Goal: Download file/media

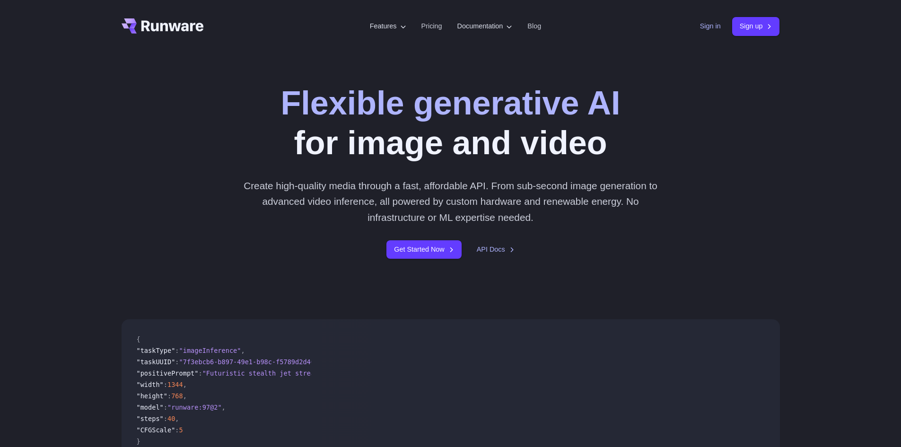
click at [694, 24] on header "Features Tasks Image generation Video generation Sonic Inference Engine™ Models…" at bounding box center [450, 26] width 681 height 53
click at [709, 29] on link "Sign in" at bounding box center [710, 26] width 21 height 11
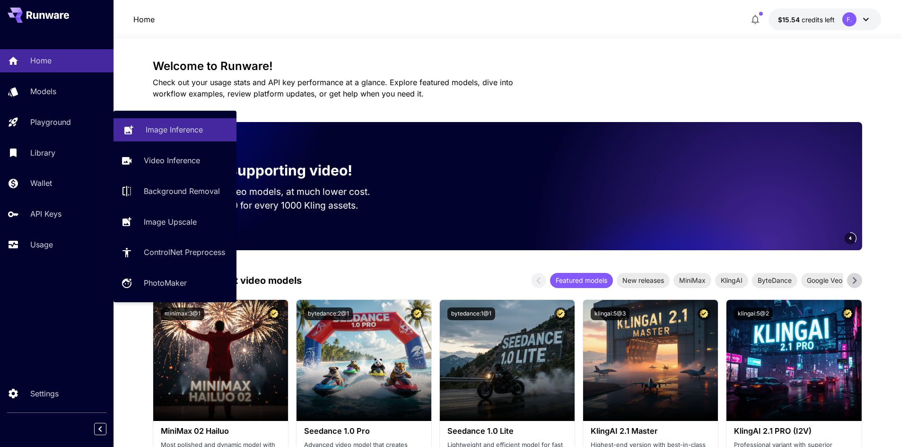
click at [164, 131] on p "Image Inference" at bounding box center [174, 129] width 57 height 11
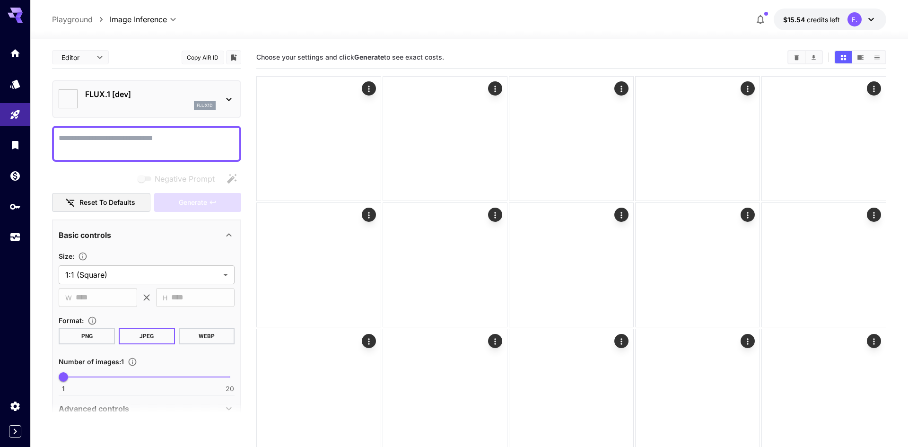
type input "**********"
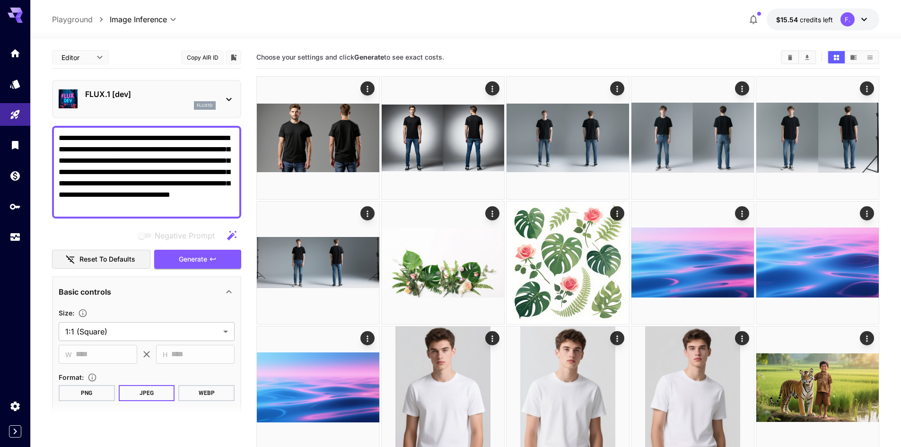
drag, startPoint x: 128, startPoint y: 160, endPoint x: 112, endPoint y: 161, distance: 15.6
click at [112, 161] on textarea "**********" at bounding box center [147, 171] width 176 height 79
type textarea "**********"
click at [190, 98] on p "FLUX.1 [dev]" at bounding box center [150, 93] width 130 height 11
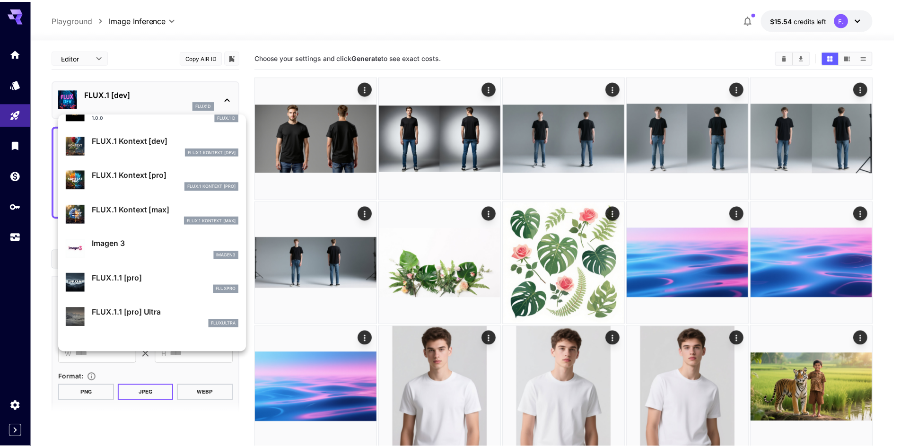
scroll to position [473, 0]
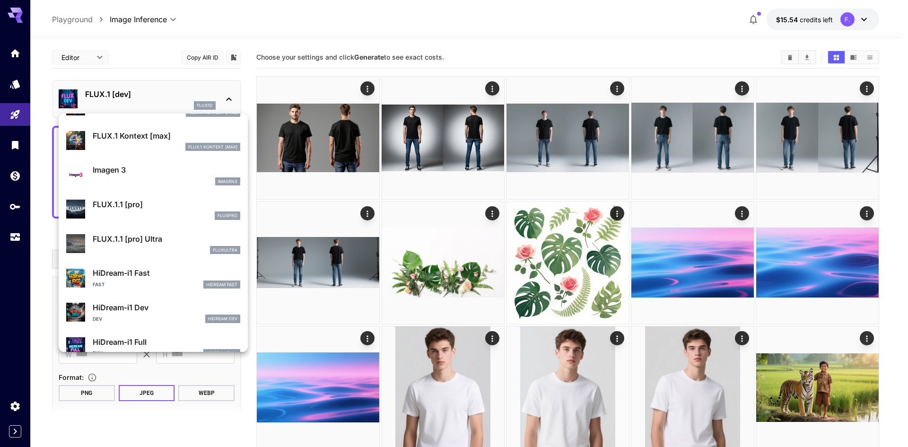
click at [152, 243] on p "FLUX.1.1 [pro] Ultra" at bounding box center [167, 238] width 148 height 11
type input "**********"
type input "****"
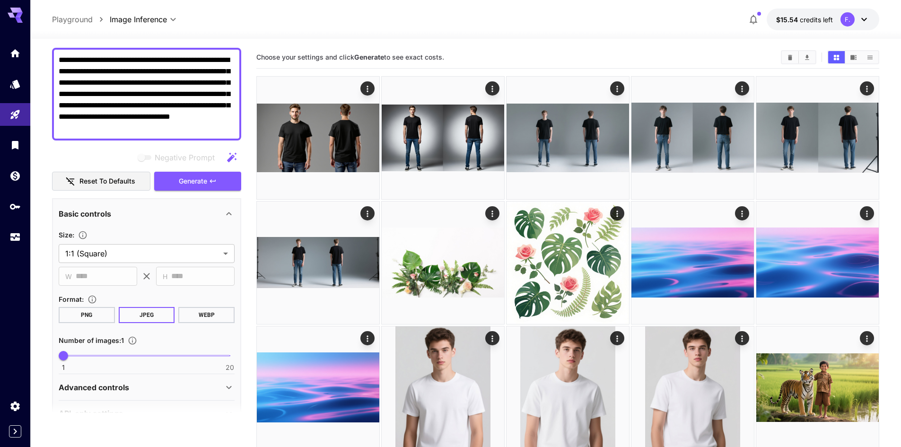
scroll to position [95, 0]
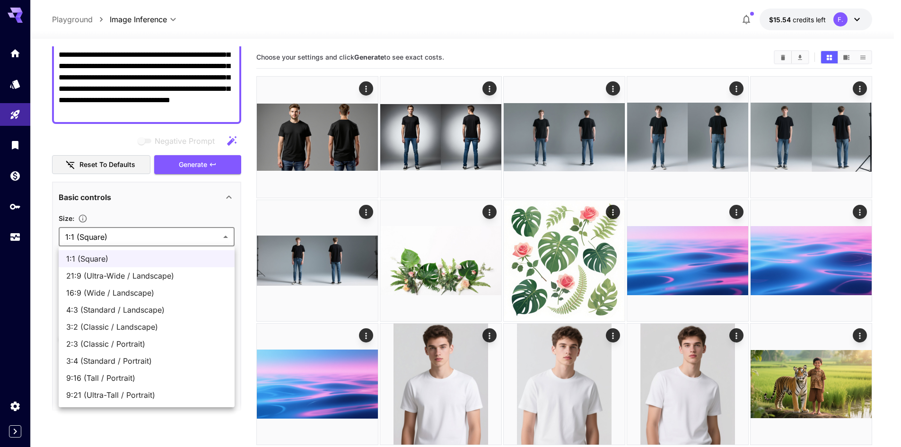
click at [116, 239] on body "**********" at bounding box center [450, 422] width 901 height 844
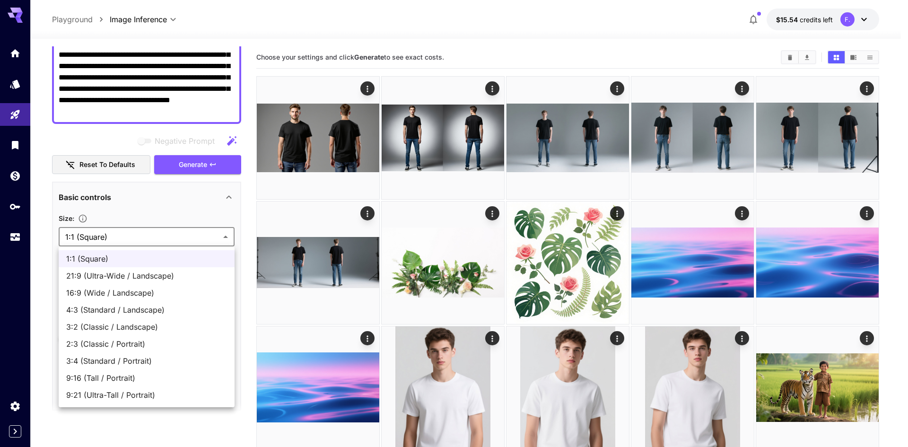
click at [103, 293] on span "16:9 (Wide / Landscape)" at bounding box center [146, 292] width 161 height 11
type input "**********"
type input "****"
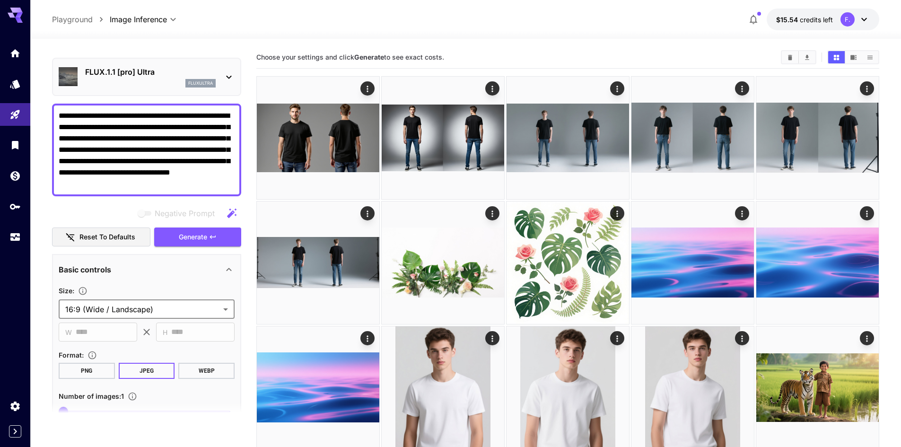
scroll to position [0, 0]
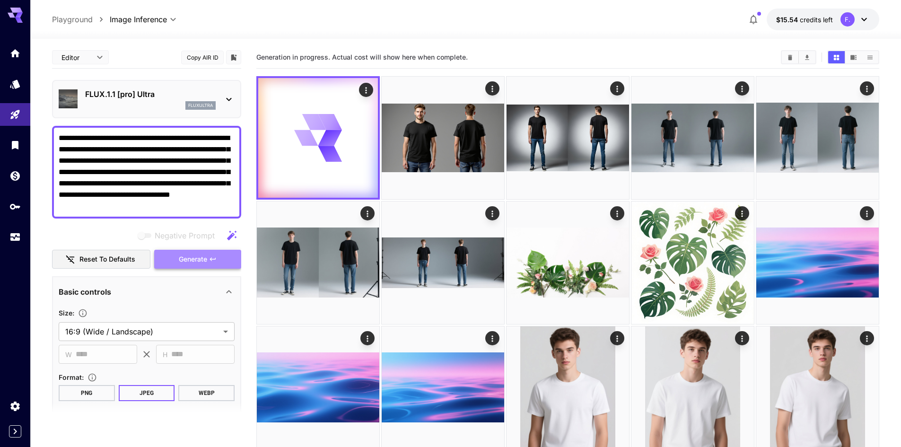
click at [176, 259] on button "Generate" at bounding box center [197, 259] width 87 height 19
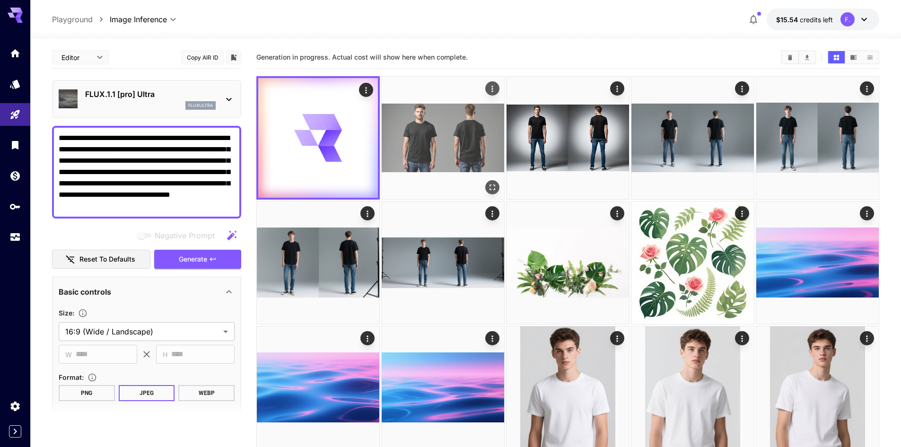
click at [444, 123] on img at bounding box center [443, 138] width 122 height 122
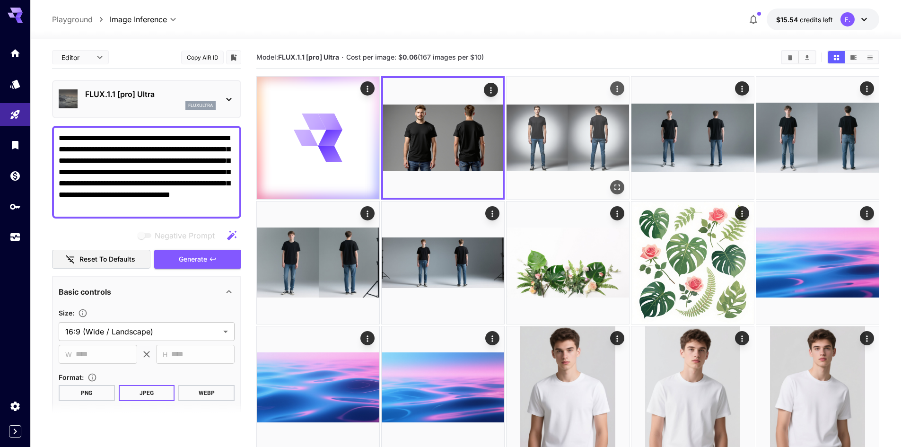
click at [568, 130] on img at bounding box center [567, 138] width 122 height 122
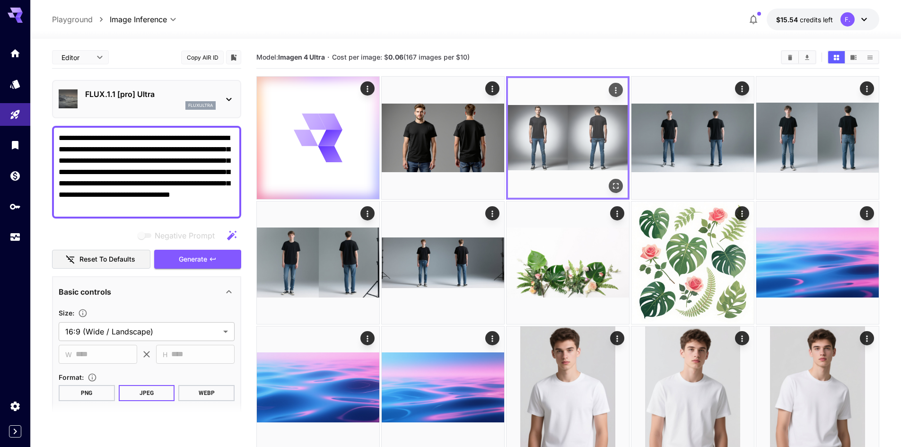
click at [622, 188] on button "Open in fullscreen" at bounding box center [615, 186] width 14 height 14
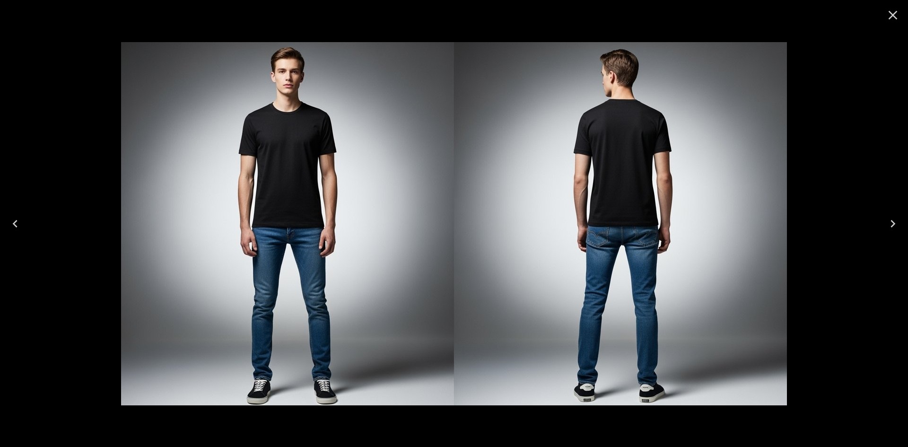
click at [890, 20] on icon "Close" at bounding box center [892, 15] width 15 height 15
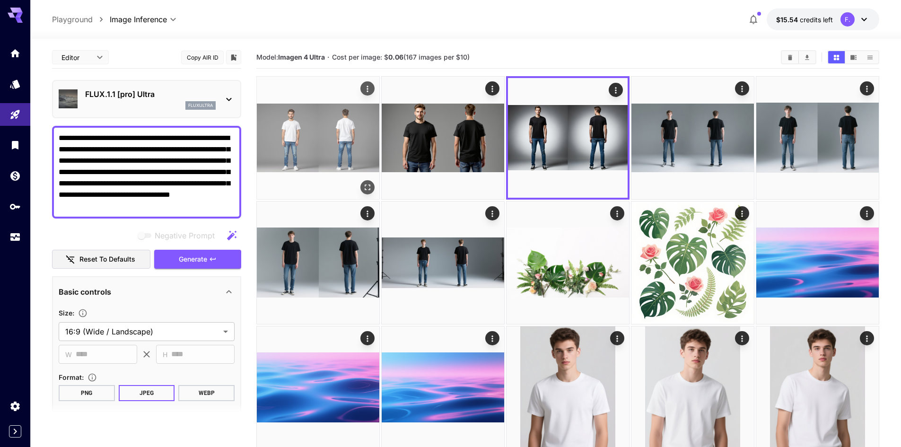
click at [325, 130] on img at bounding box center [318, 138] width 122 height 122
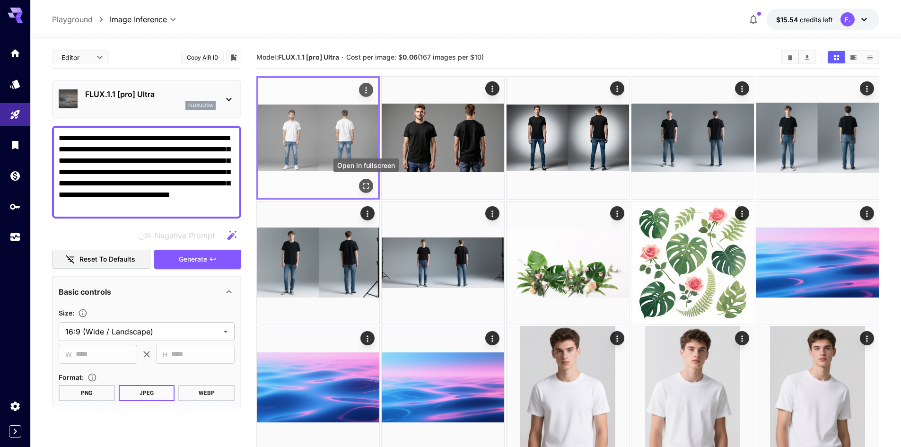
click at [370, 187] on icon "Open in fullscreen" at bounding box center [365, 185] width 9 height 9
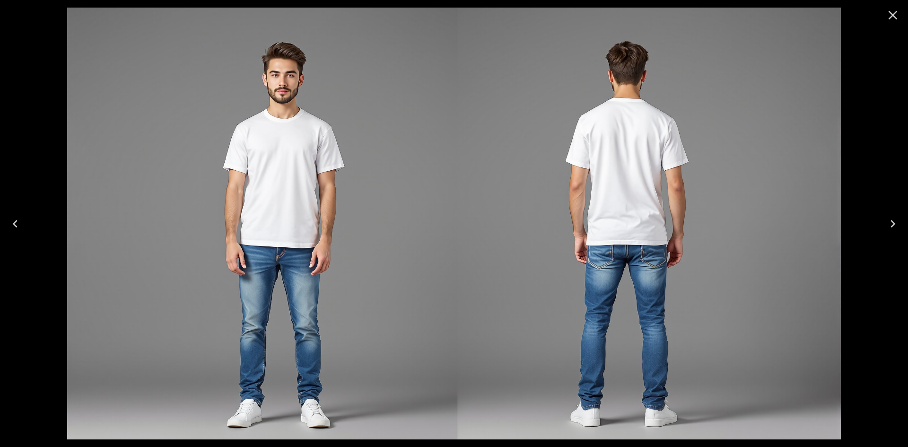
click at [897, 11] on icon "Close" at bounding box center [892, 15] width 15 height 15
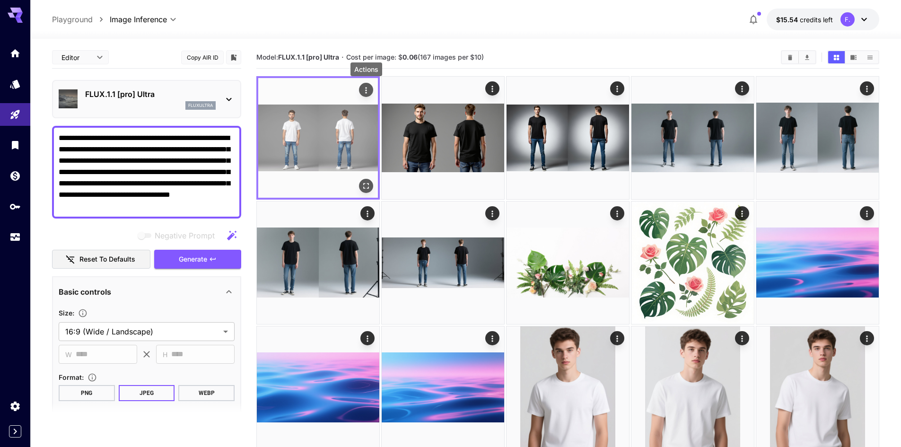
click at [366, 90] on icon "Actions" at bounding box center [365, 90] width 1 height 6
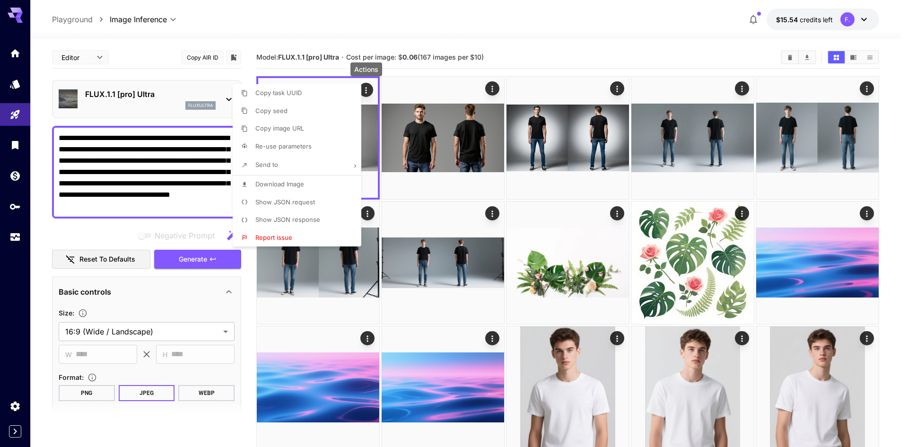
click at [276, 183] on span "Download Image" at bounding box center [279, 184] width 49 height 8
click at [435, 86] on div at bounding box center [454, 223] width 908 height 447
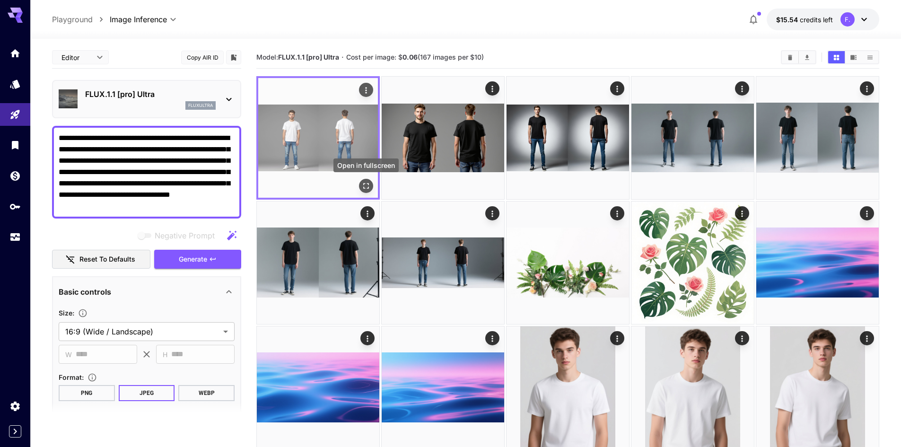
click at [367, 185] on icon "Open in fullscreen" at bounding box center [365, 185] width 9 height 9
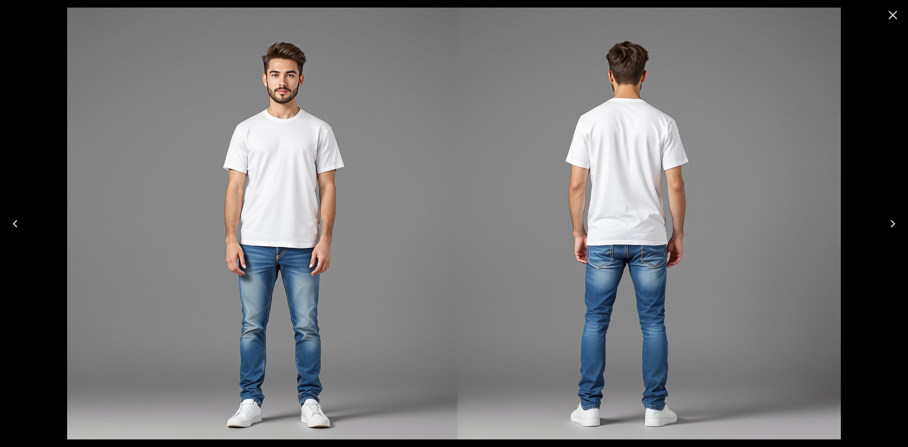
click at [887, 17] on icon "Close" at bounding box center [892, 15] width 15 height 15
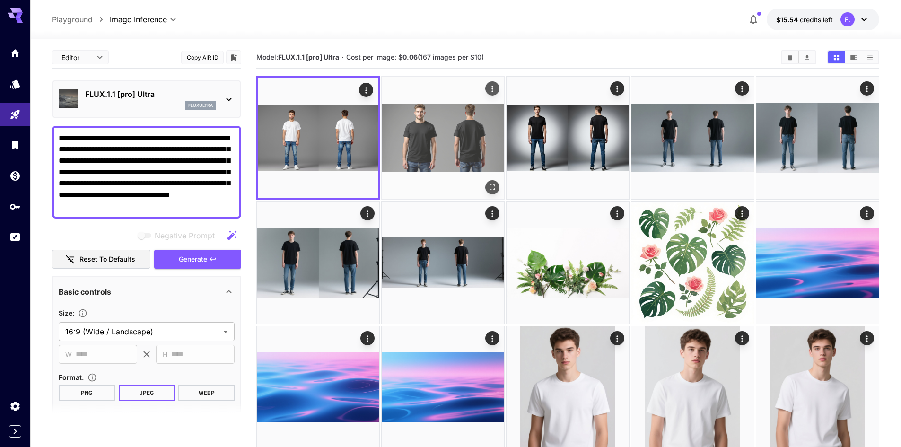
click at [454, 139] on img at bounding box center [443, 138] width 122 height 122
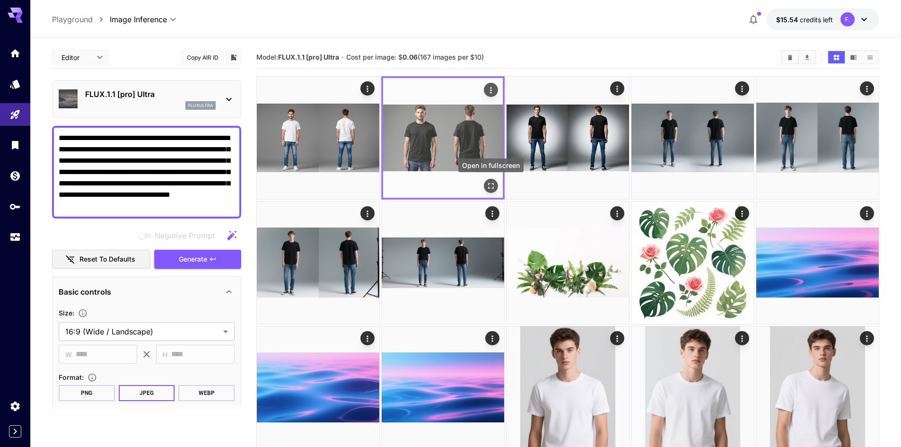
click at [490, 185] on icon "Open in fullscreen" at bounding box center [490, 185] width 9 height 9
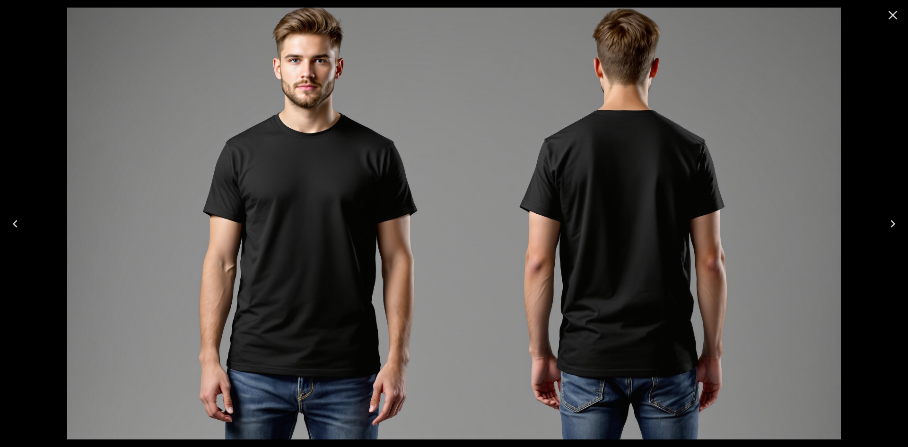
click at [896, 20] on icon "Close" at bounding box center [892, 15] width 15 height 15
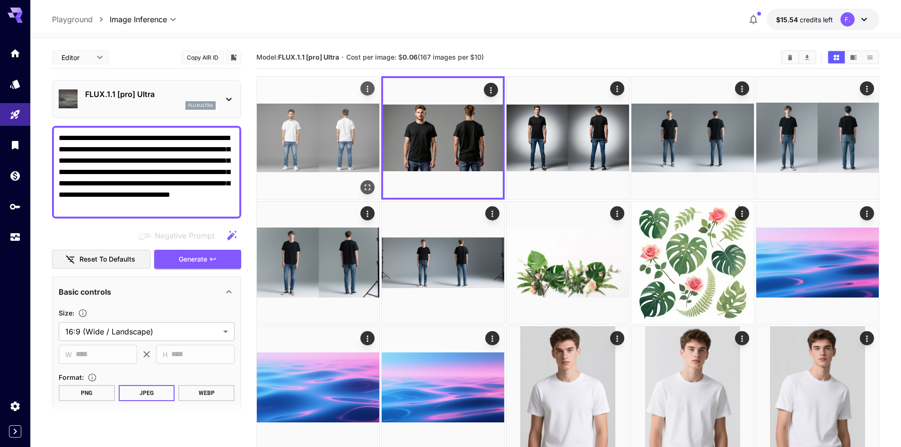
click at [362, 134] on img at bounding box center [318, 138] width 122 height 122
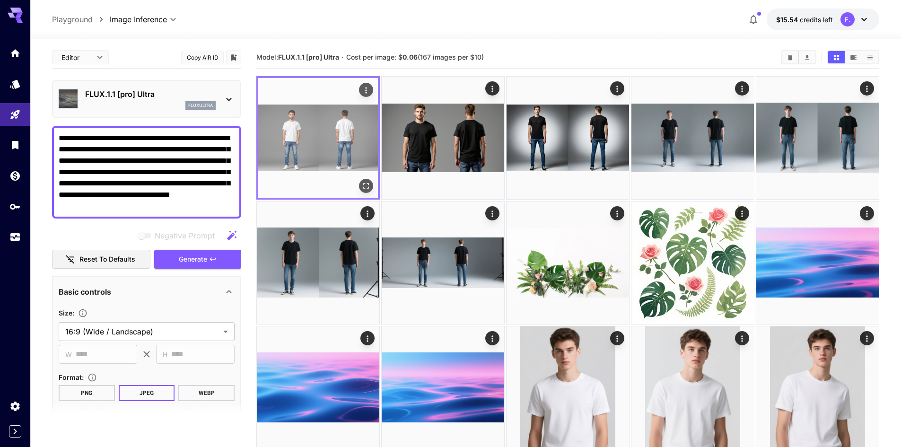
click at [365, 184] on icon "Open in fullscreen" at bounding box center [365, 185] width 9 height 9
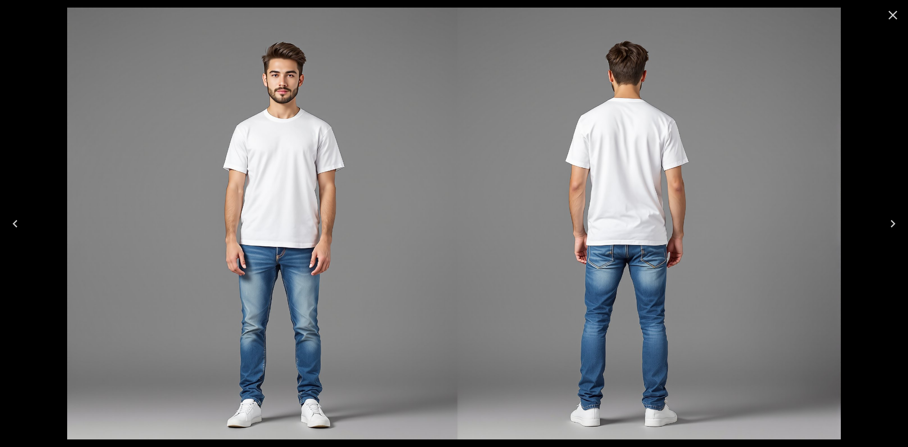
click at [888, 221] on icon "Next" at bounding box center [892, 223] width 15 height 15
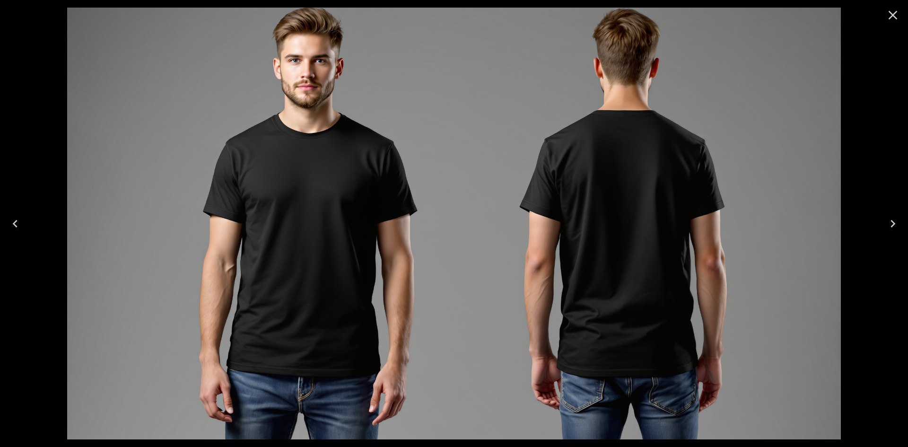
click at [888, 221] on icon "Next" at bounding box center [892, 223] width 15 height 15
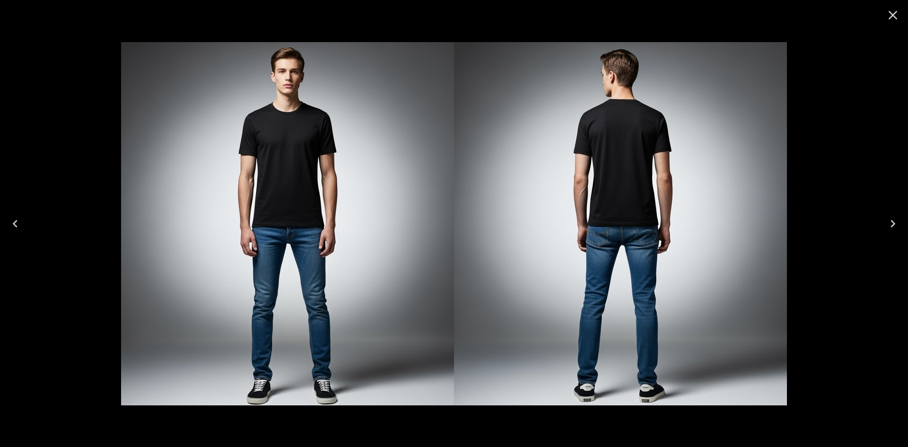
click at [16, 222] on icon "Previous" at bounding box center [15, 224] width 5 height 8
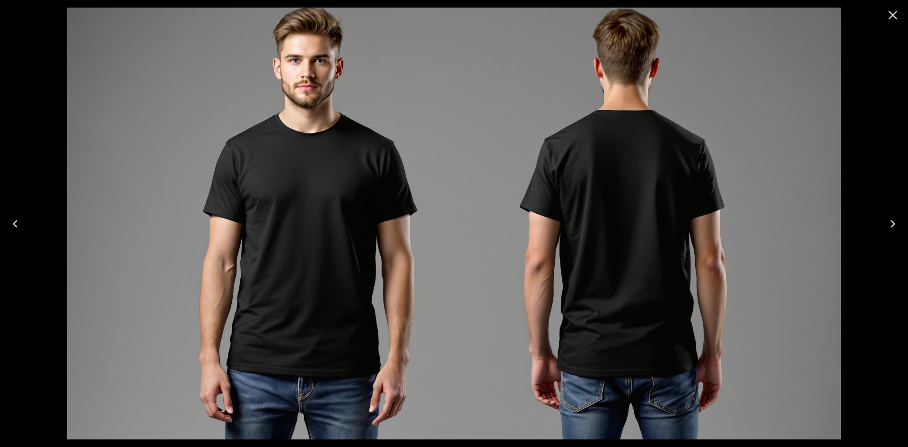
click at [16, 222] on icon "Previous" at bounding box center [15, 224] width 5 height 8
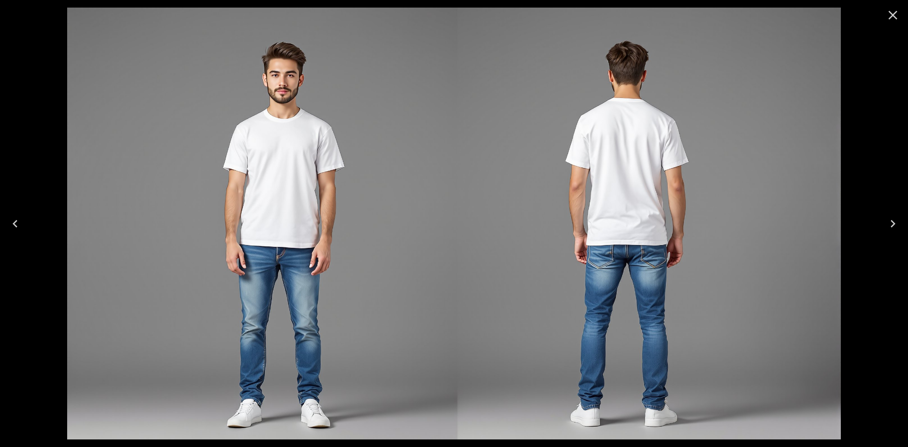
click at [891, 225] on icon "Next" at bounding box center [892, 223] width 15 height 15
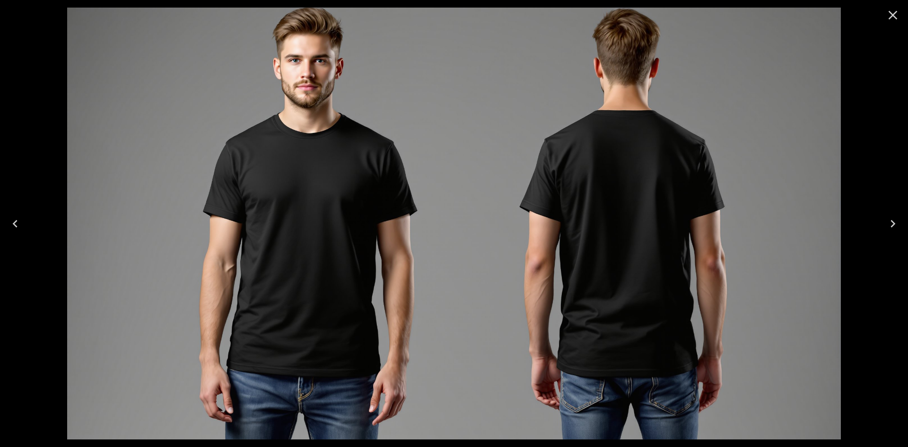
click at [891, 225] on icon "Next" at bounding box center [892, 223] width 15 height 15
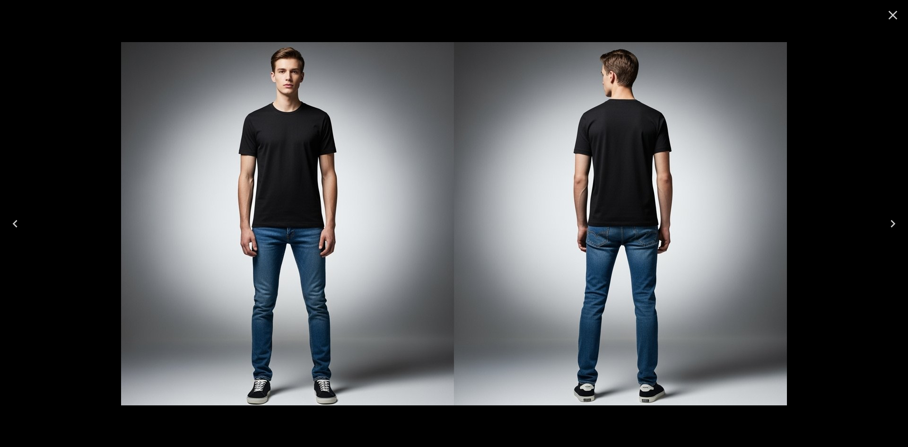
click at [896, 11] on icon "Close" at bounding box center [892, 15] width 15 height 15
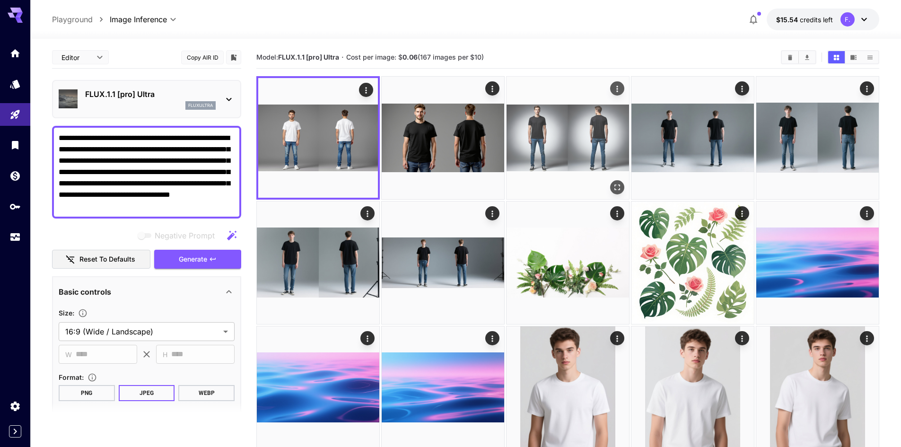
click at [618, 183] on icon "Open in fullscreen" at bounding box center [616, 186] width 9 height 9
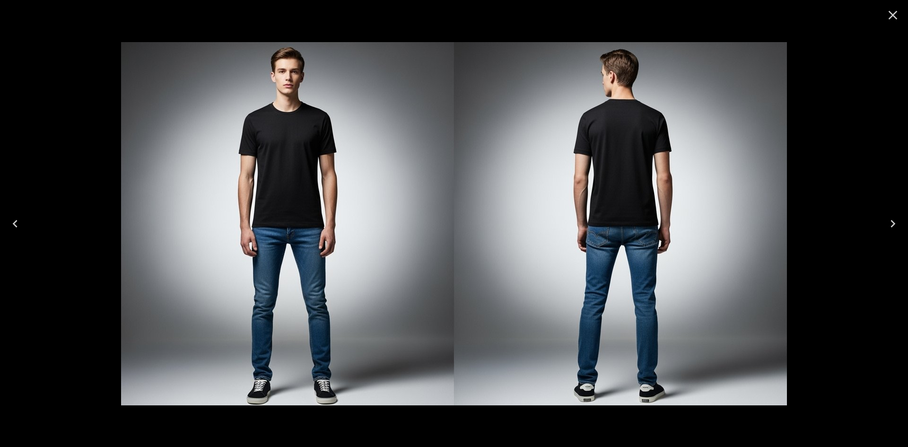
click at [887, 18] on icon "Close" at bounding box center [892, 15] width 15 height 15
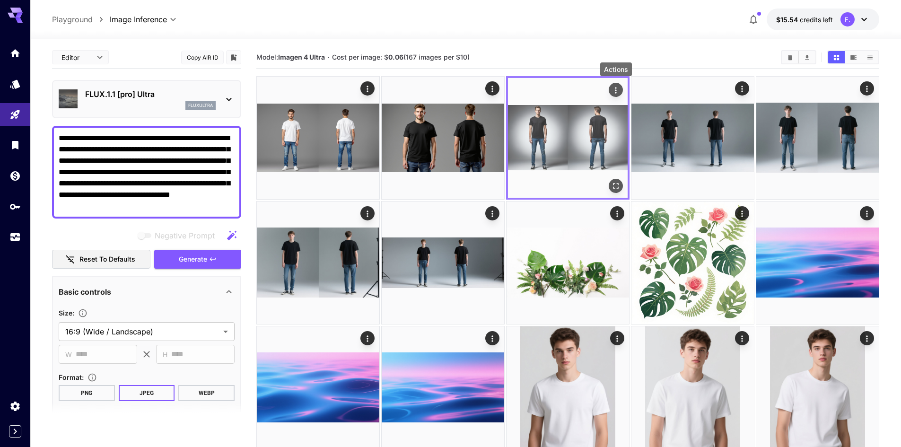
click at [612, 90] on icon "Actions" at bounding box center [615, 90] width 9 height 9
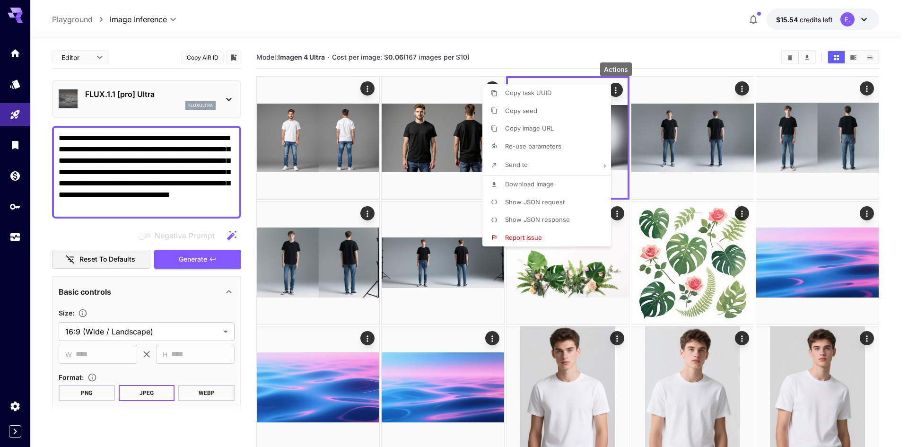
click at [530, 187] on span "Download Image" at bounding box center [529, 184] width 49 height 8
click at [338, 142] on div at bounding box center [454, 223] width 908 height 447
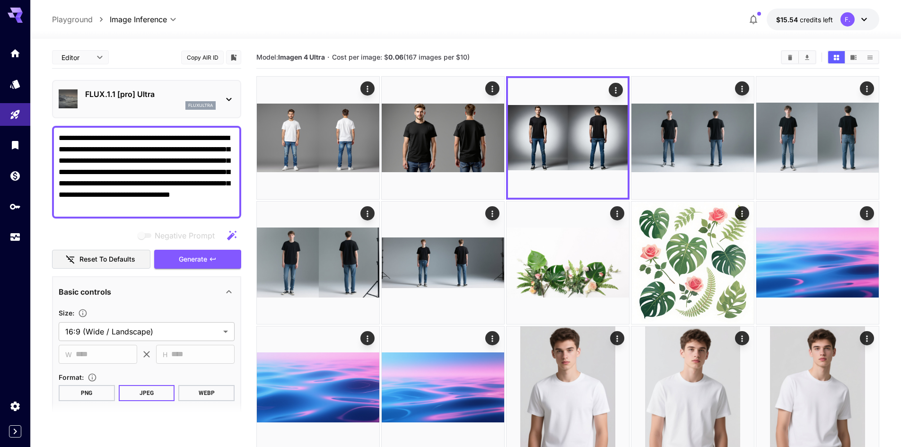
drag, startPoint x: 130, startPoint y: 160, endPoint x: 113, endPoint y: 160, distance: 16.5
click at [113, 160] on textarea "**********" at bounding box center [147, 171] width 176 height 79
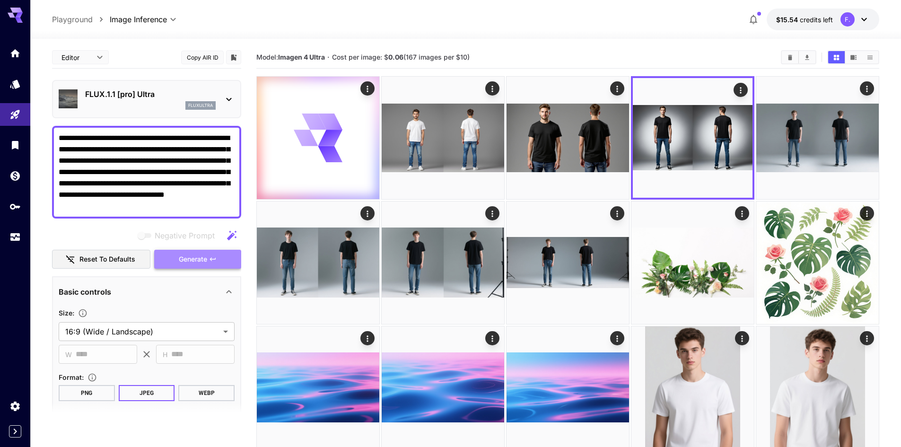
click at [218, 255] on button "Generate" at bounding box center [197, 259] width 87 height 19
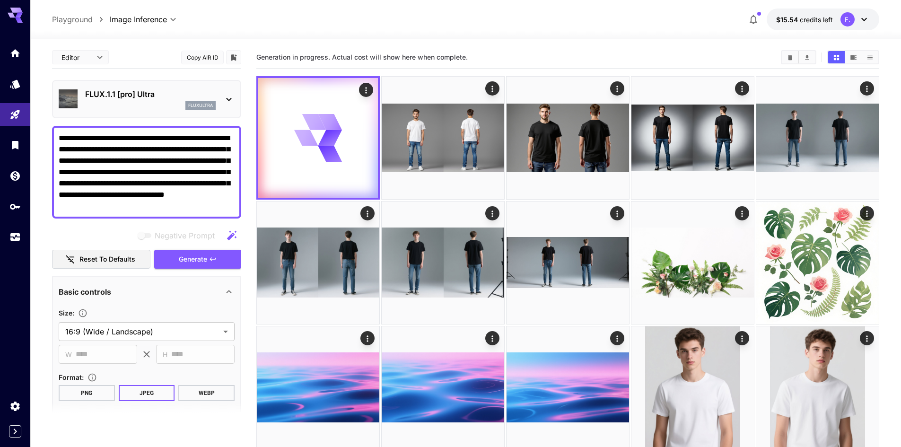
drag, startPoint x: 122, startPoint y: 160, endPoint x: 112, endPoint y: 161, distance: 9.5
click at [112, 161] on textarea "**********" at bounding box center [147, 171] width 176 height 79
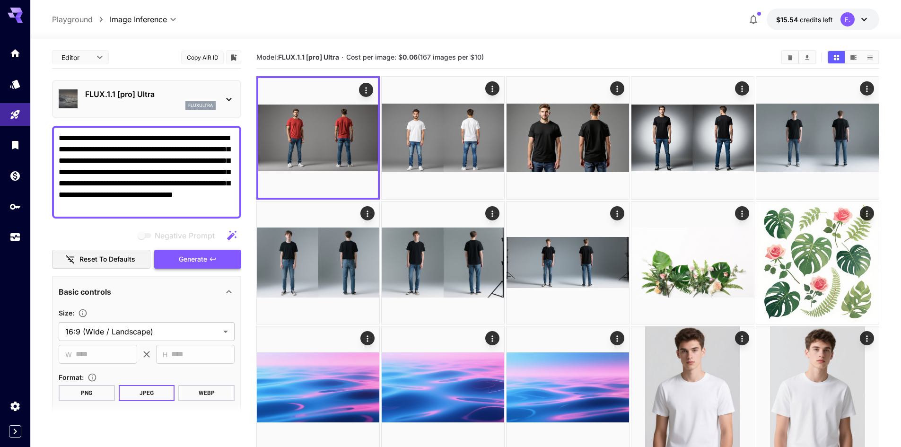
type textarea "**********"
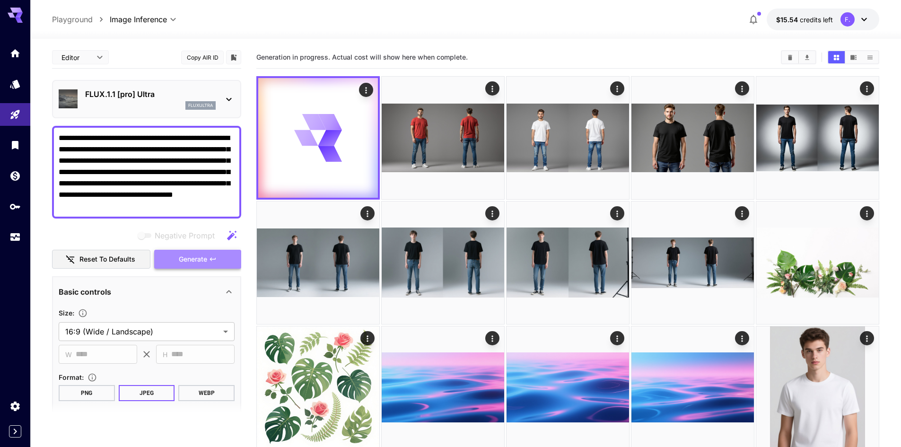
click at [188, 261] on span "Generate" at bounding box center [193, 259] width 28 height 12
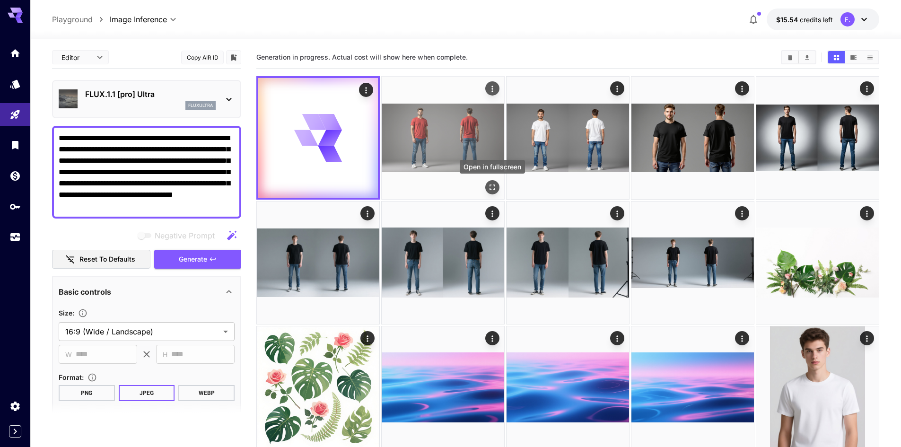
click at [497, 184] on button "Open in fullscreen" at bounding box center [492, 187] width 14 height 14
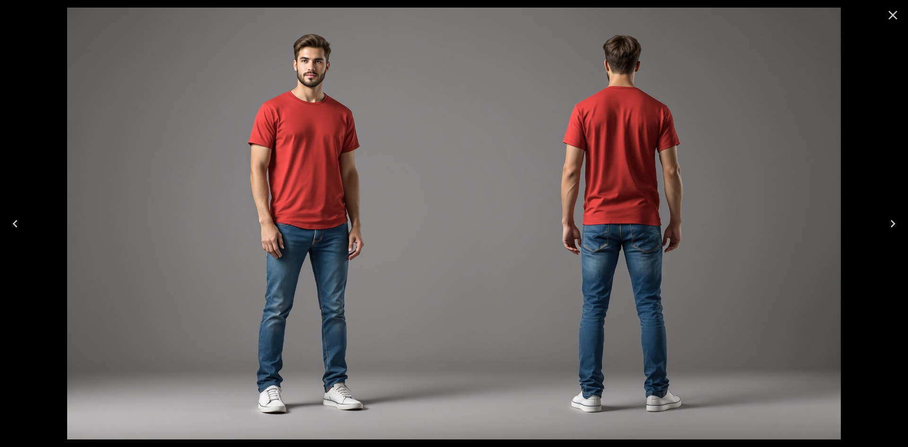
click at [892, 12] on icon "Close" at bounding box center [892, 15] width 15 height 15
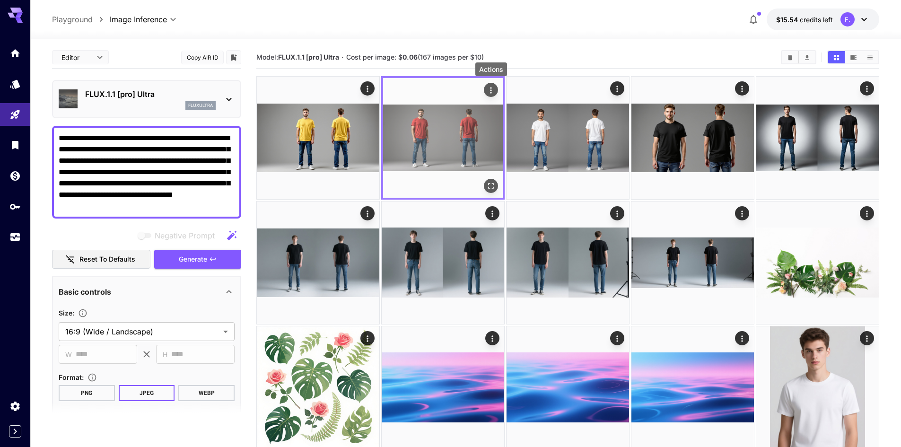
click at [491, 86] on icon "Actions" at bounding box center [490, 90] width 9 height 9
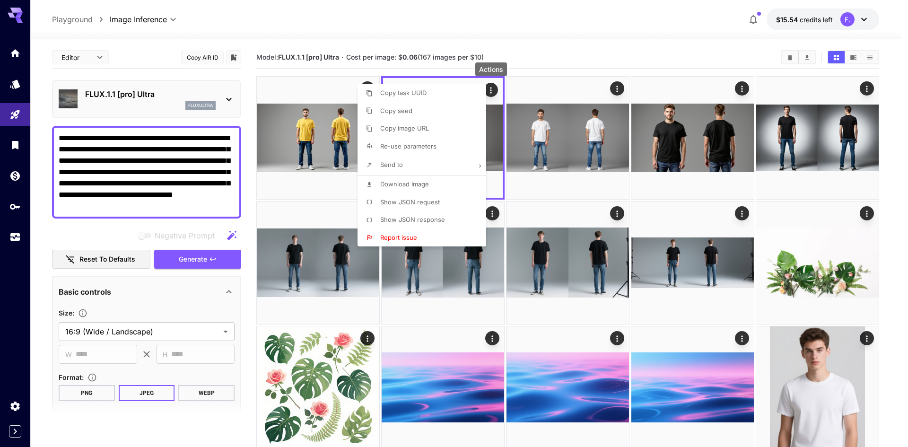
click at [398, 182] on span "Download Image" at bounding box center [404, 184] width 49 height 8
click at [322, 142] on div at bounding box center [454, 223] width 908 height 447
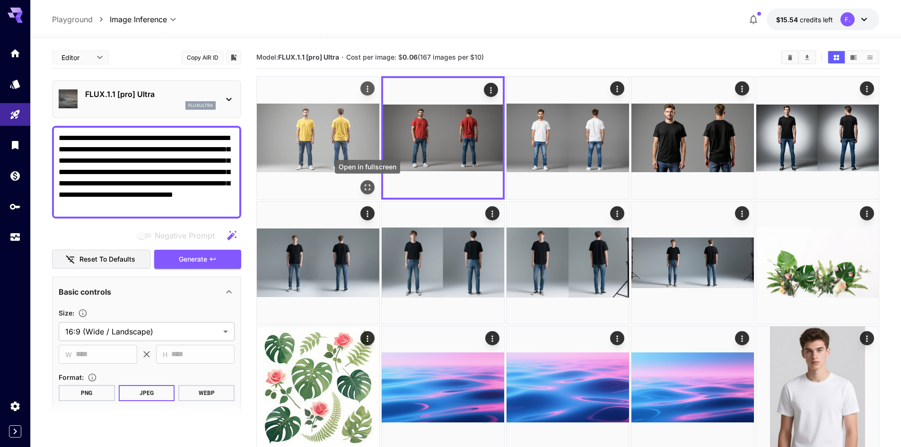
click at [368, 186] on icon "Open in fullscreen" at bounding box center [367, 186] width 9 height 9
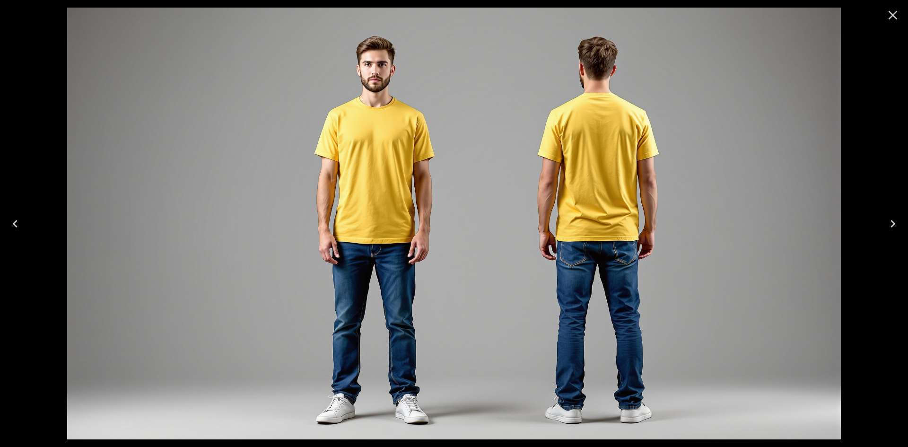
click at [896, 16] on icon "Close" at bounding box center [892, 15] width 15 height 15
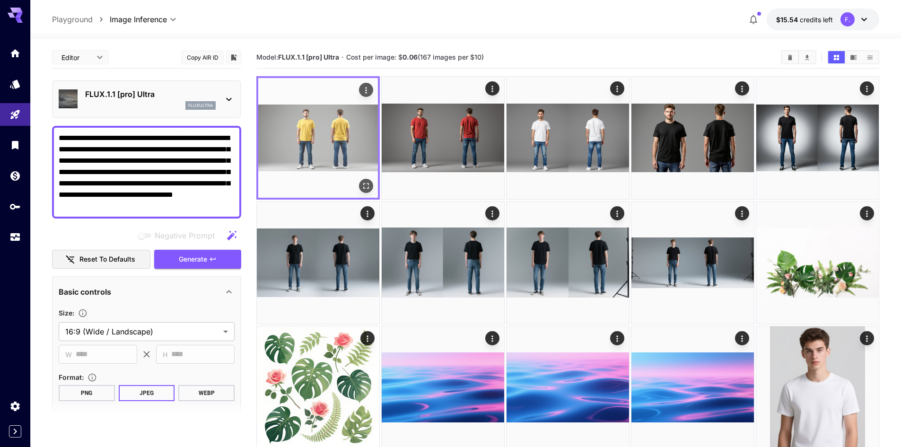
click at [368, 91] on icon "Actions" at bounding box center [365, 90] width 9 height 9
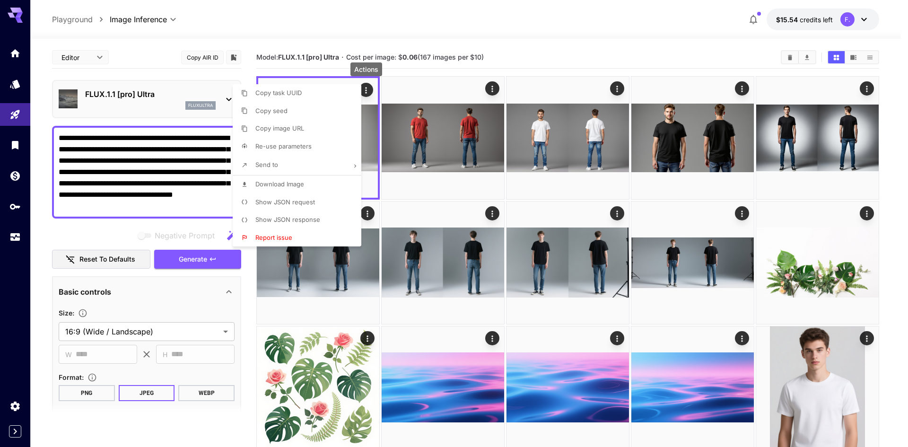
click at [285, 182] on span "Download Image" at bounding box center [279, 184] width 49 height 8
click at [696, 15] on div at bounding box center [454, 223] width 908 height 447
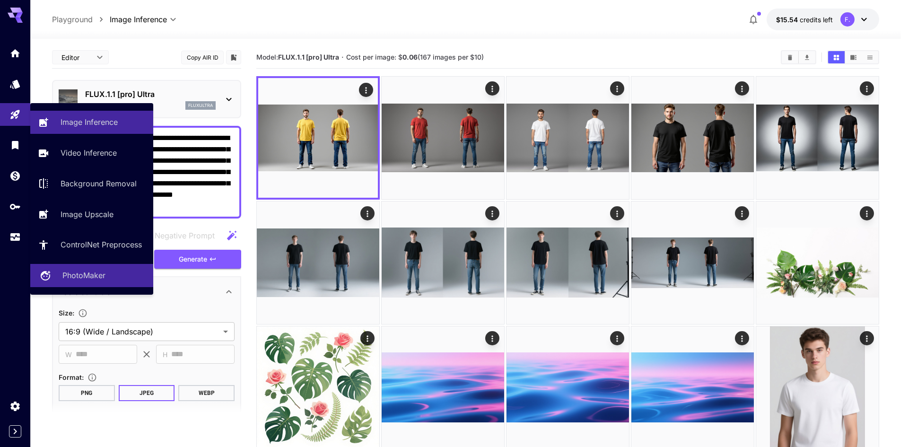
click at [83, 272] on p "PhotoMaker" at bounding box center [83, 274] width 43 height 11
type input "**********"
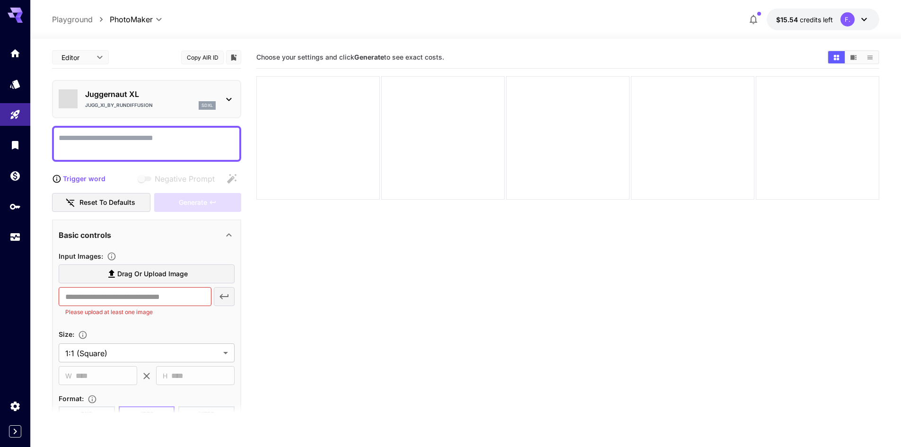
click at [177, 100] on div "Juggernaut XL Jugg_XI_by_RunDiffusion sdxl" at bounding box center [150, 98] width 130 height 21
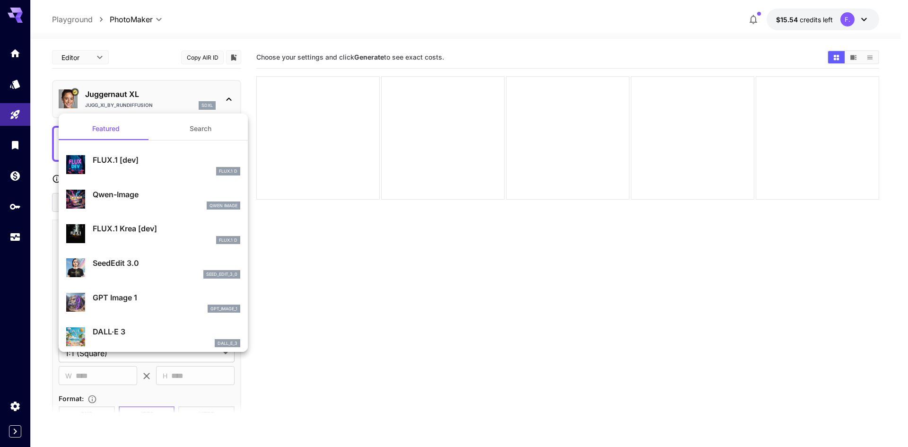
click at [358, 242] on div at bounding box center [454, 223] width 908 height 447
